Goal: Use online tool/utility

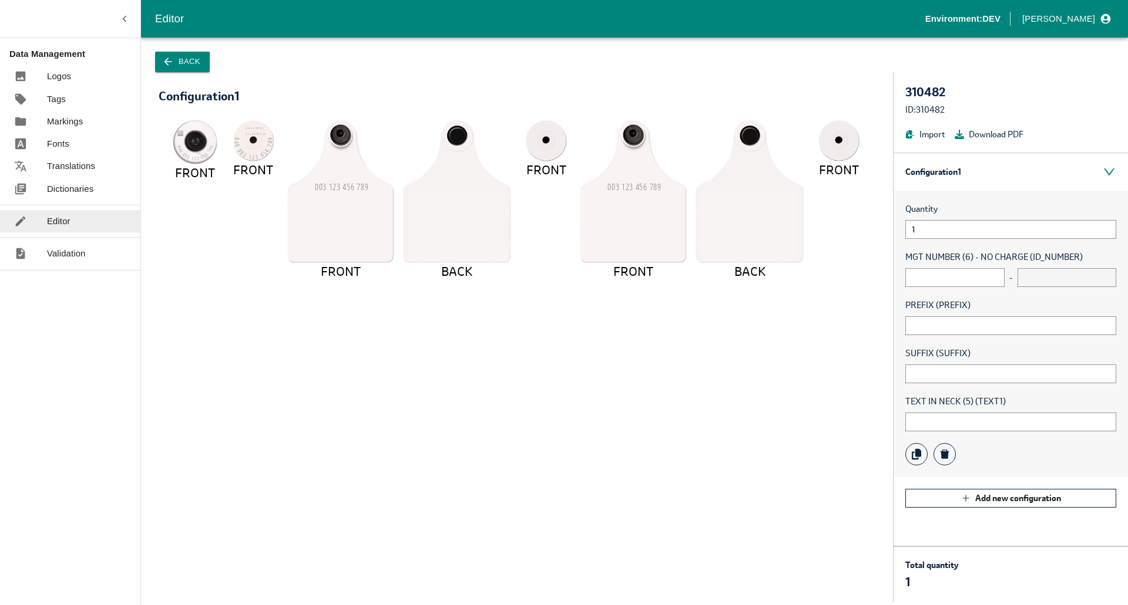
click at [926, 216] on div "Quantity 1" at bounding box center [1010, 221] width 211 height 36
click at [953, 209] on span "Quantity" at bounding box center [1010, 209] width 211 height 13
click at [938, 216] on div "Quantity 1" at bounding box center [1010, 221] width 211 height 36
click at [935, 226] on input "1" at bounding box center [1010, 229] width 211 height 19
click at [948, 203] on span "Quantity" at bounding box center [1010, 209] width 211 height 13
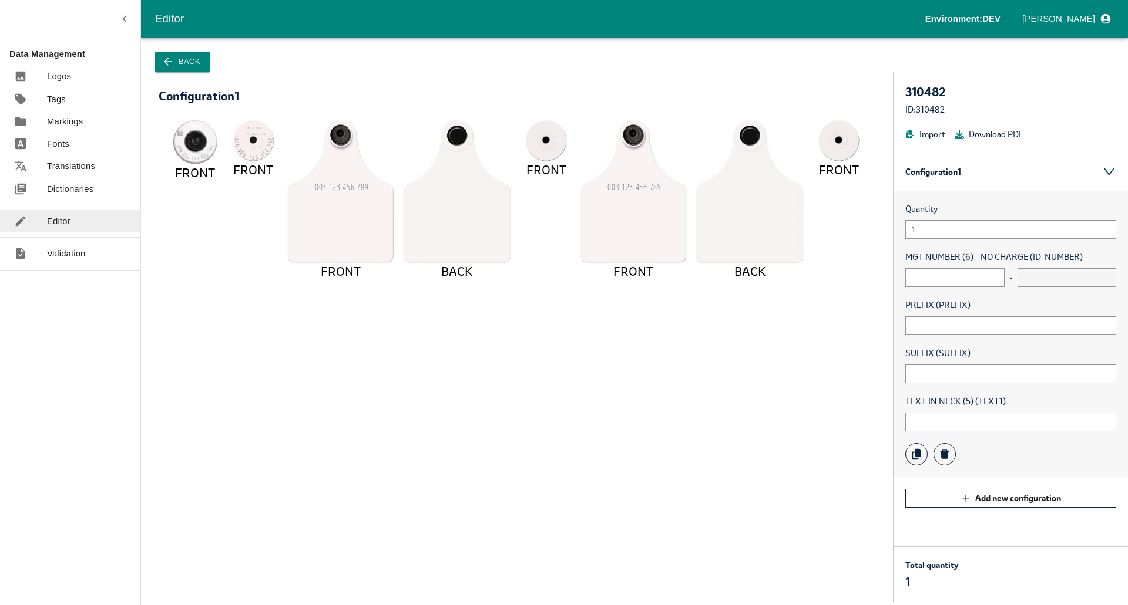
click at [1099, 172] on div "Configuration 1" at bounding box center [1010, 172] width 234 height 38
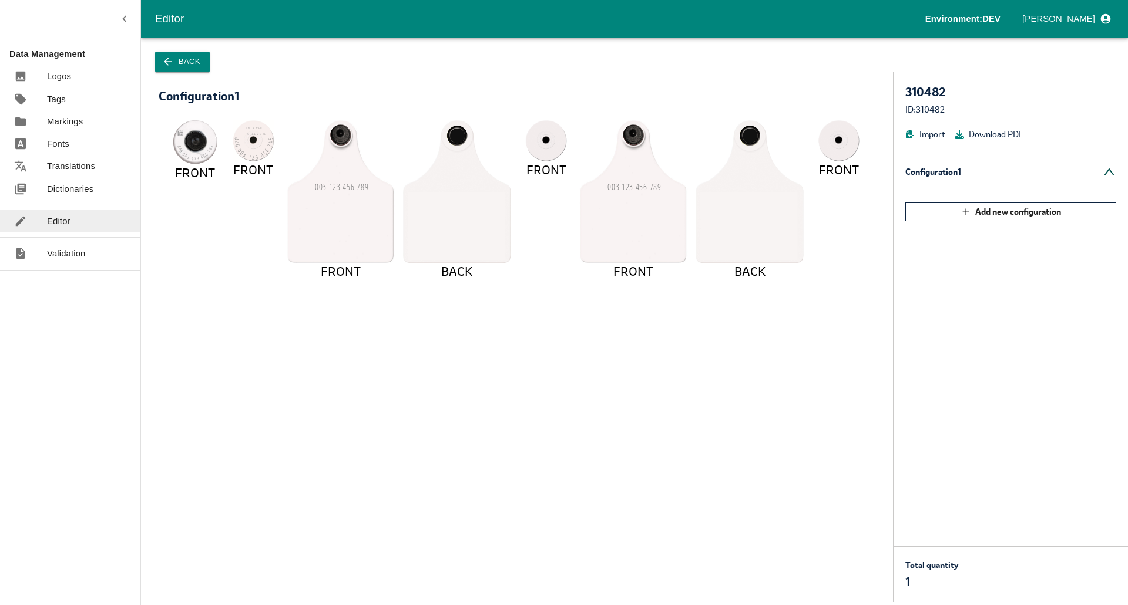
click at [1105, 171] on div "Configuration 1" at bounding box center [1010, 172] width 234 height 38
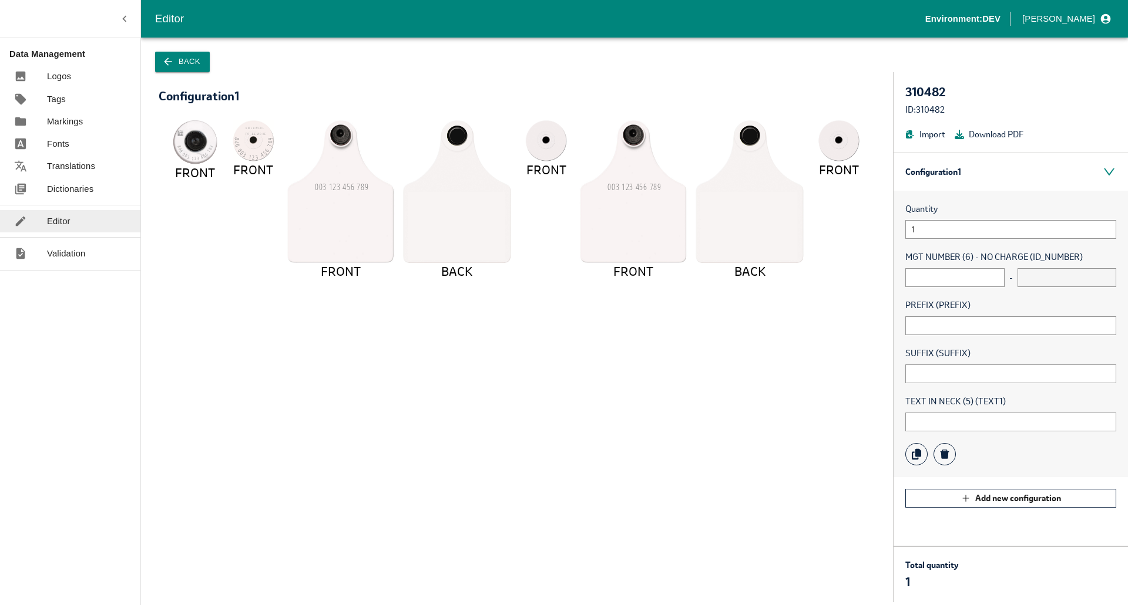
click at [939, 214] on span "Quantity" at bounding box center [1010, 209] width 211 height 13
drag, startPoint x: 944, startPoint y: 208, endPoint x: 903, endPoint y: 211, distance: 41.8
click at [903, 211] on div "Quantity 1 MGT NUMBER (6) - NO CHARGE (ID_NUMBER) - PREFIX (PREFIX) SUFFIX (SUF…" at bounding box center [1010, 334] width 234 height 287
drag, startPoint x: 903, startPoint y: 211, endPoint x: 960, endPoint y: 210, distance: 57.6
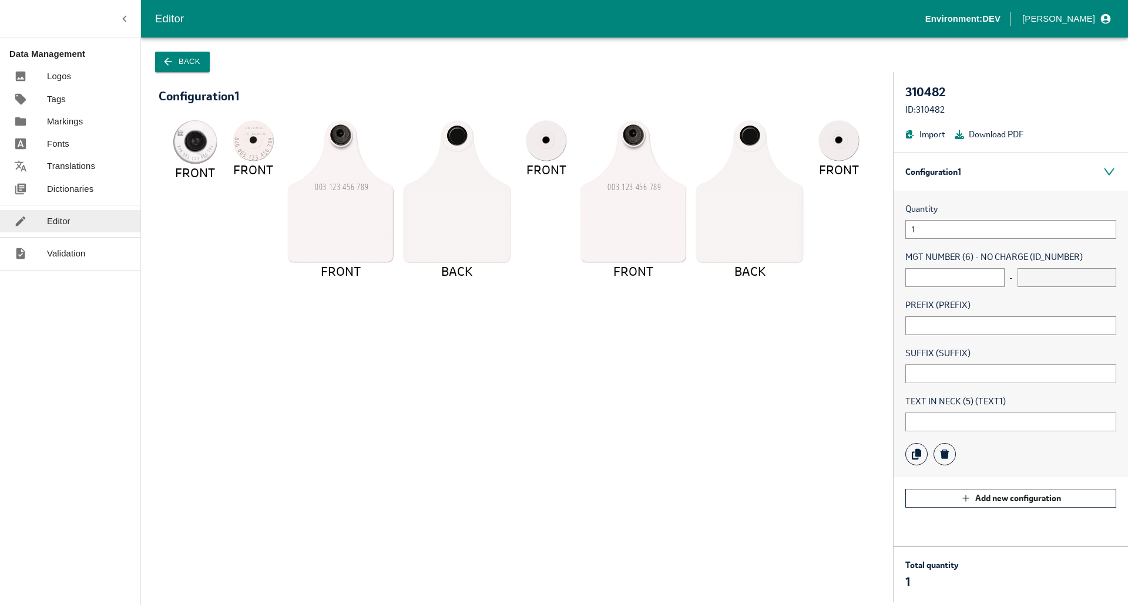
click at [960, 210] on div "Quantity 1 MGT NUMBER (6) - NO CHARGE (ID_NUMBER) - PREFIX (PREFIX) SUFFIX (SUF…" at bounding box center [1010, 334] width 234 height 287
click at [960, 210] on span "Quantity" at bounding box center [1010, 209] width 211 height 13
drag, startPoint x: 949, startPoint y: 205, endPoint x: 901, endPoint y: 208, distance: 47.7
click at [901, 208] on div "Quantity 1 MGT NUMBER (6) - NO CHARGE (ID_NUMBER) - PREFIX (PREFIX) SUFFIX (SUF…" at bounding box center [1010, 334] width 234 height 287
